Goal: Information Seeking & Learning: Learn about a topic

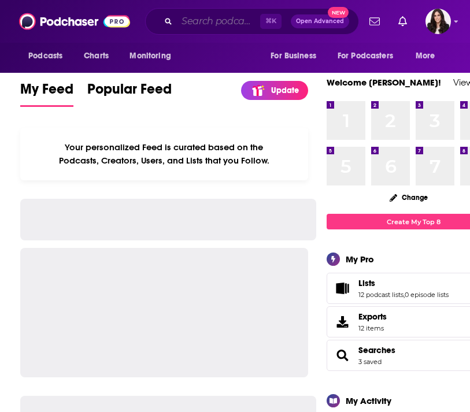
drag, startPoint x: 0, startPoint y: 0, endPoint x: 197, endPoint y: 18, distance: 197.4
click at [178, 13] on input "Search podcasts, credits, & more..." at bounding box center [218, 21] width 83 height 19
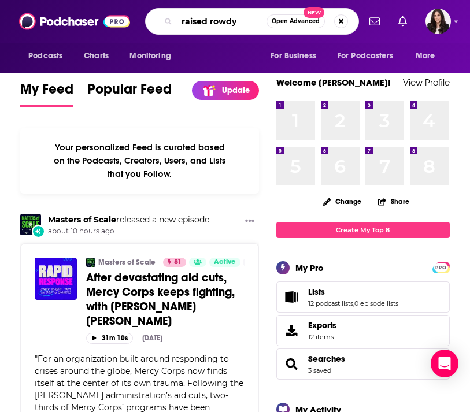
type input "raised rowdy"
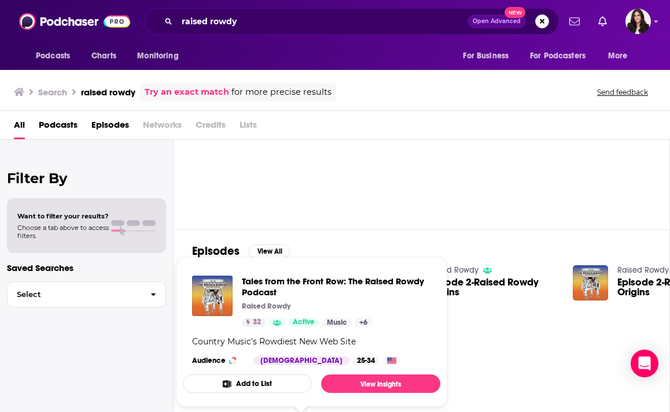
scroll to position [76, 0]
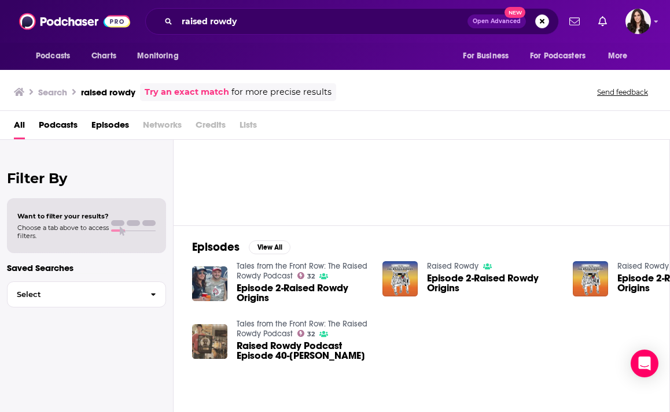
click at [461, 280] on span "Episode 2-Raised Rowdy Origins" at bounding box center [493, 284] width 132 height 20
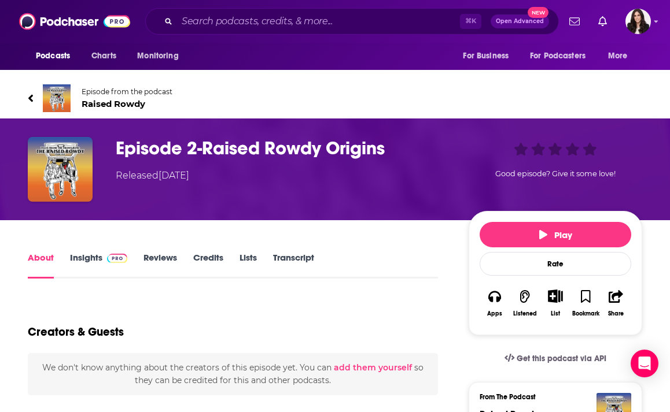
click at [160, 142] on h1 "Episode 2-Raised Rowdy Origins" at bounding box center [283, 148] width 334 height 23
click at [123, 108] on span "Raised Rowdy" at bounding box center [127, 103] width 91 height 11
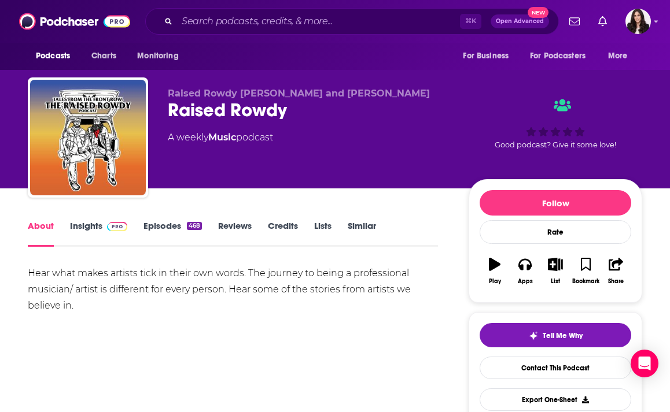
click at [83, 235] on link "Insights" at bounding box center [98, 233] width 57 height 27
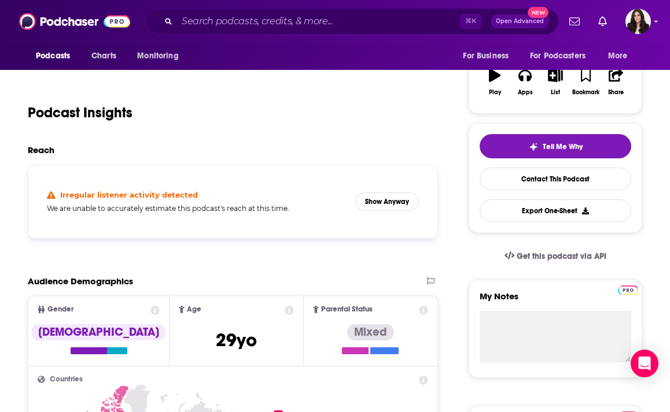
scroll to position [190, 0]
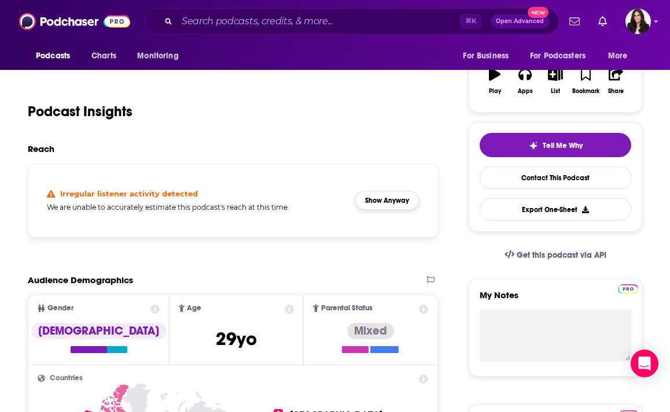
click at [405, 208] on button "Show Anyway" at bounding box center [387, 200] width 64 height 19
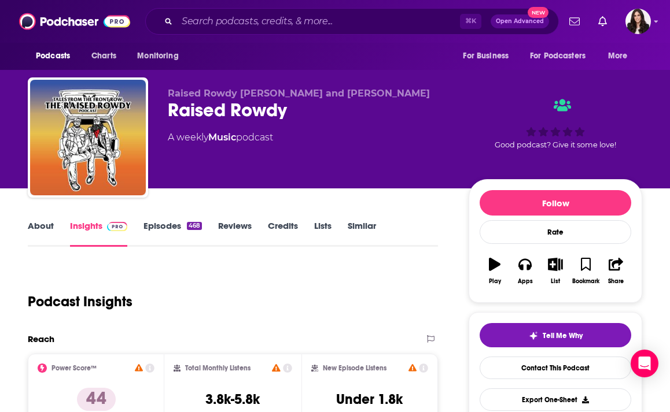
scroll to position [0, 0]
